Goal: Task Accomplishment & Management: Use online tool/utility

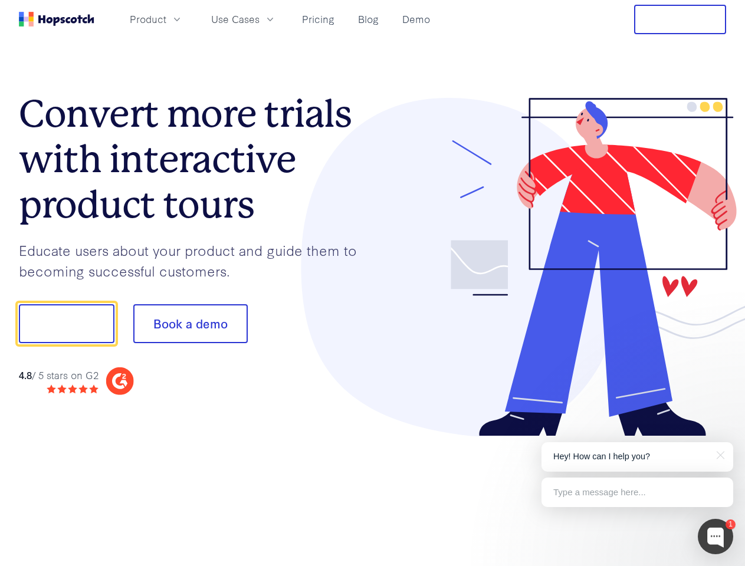
click at [373, 283] on div at bounding box center [550, 267] width 354 height 339
click at [166, 19] on span "Product" at bounding box center [148, 19] width 37 height 15
click at [259, 19] on span "Use Cases" at bounding box center [235, 19] width 48 height 15
click at [680, 19] on button "Free Trial" at bounding box center [680, 19] width 92 height 29
click at [66, 324] on button "Show me!" at bounding box center [67, 323] width 96 height 39
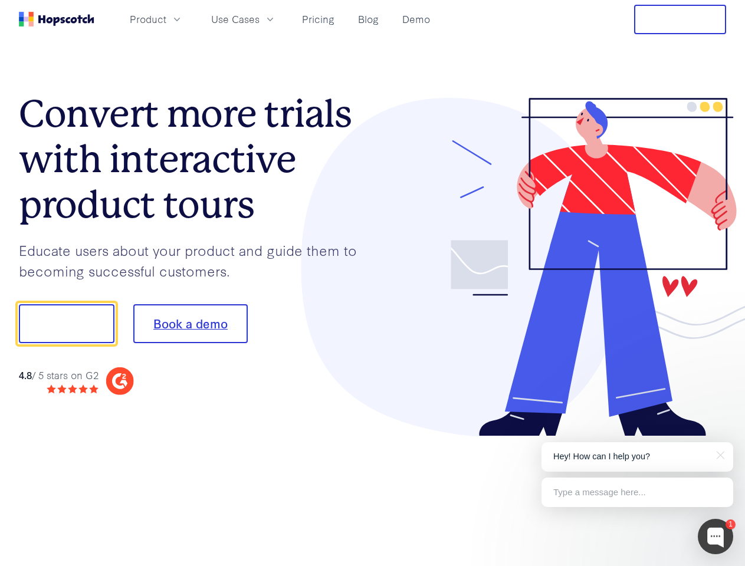
click at [190, 324] on button "Book a demo" at bounding box center [190, 323] width 114 height 39
click at [715, 536] on div at bounding box center [714, 536] width 35 height 35
click at [637, 457] on p "Hey! How can I help you?" at bounding box center [637, 456] width 168 height 12
click at [718, 454] on div at bounding box center [622, 322] width 221 height 393
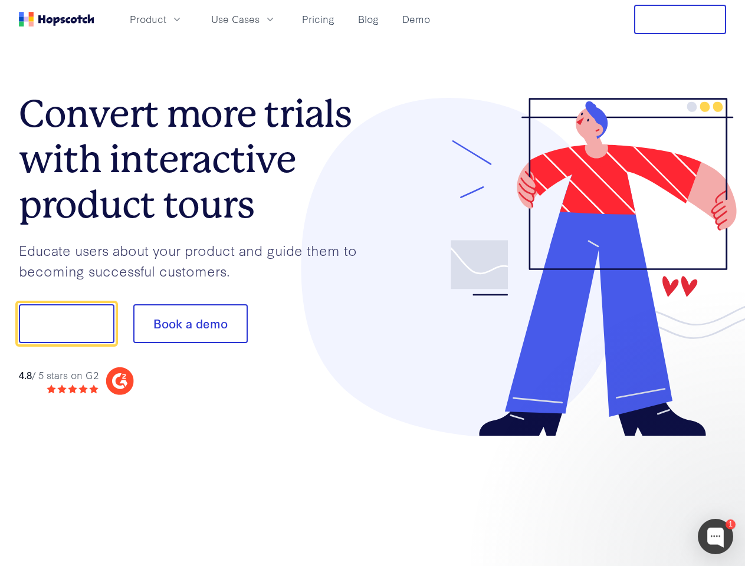
click at [637, 492] on div at bounding box center [622, 401] width 221 height 235
